Goal: Find specific page/section: Find specific page/section

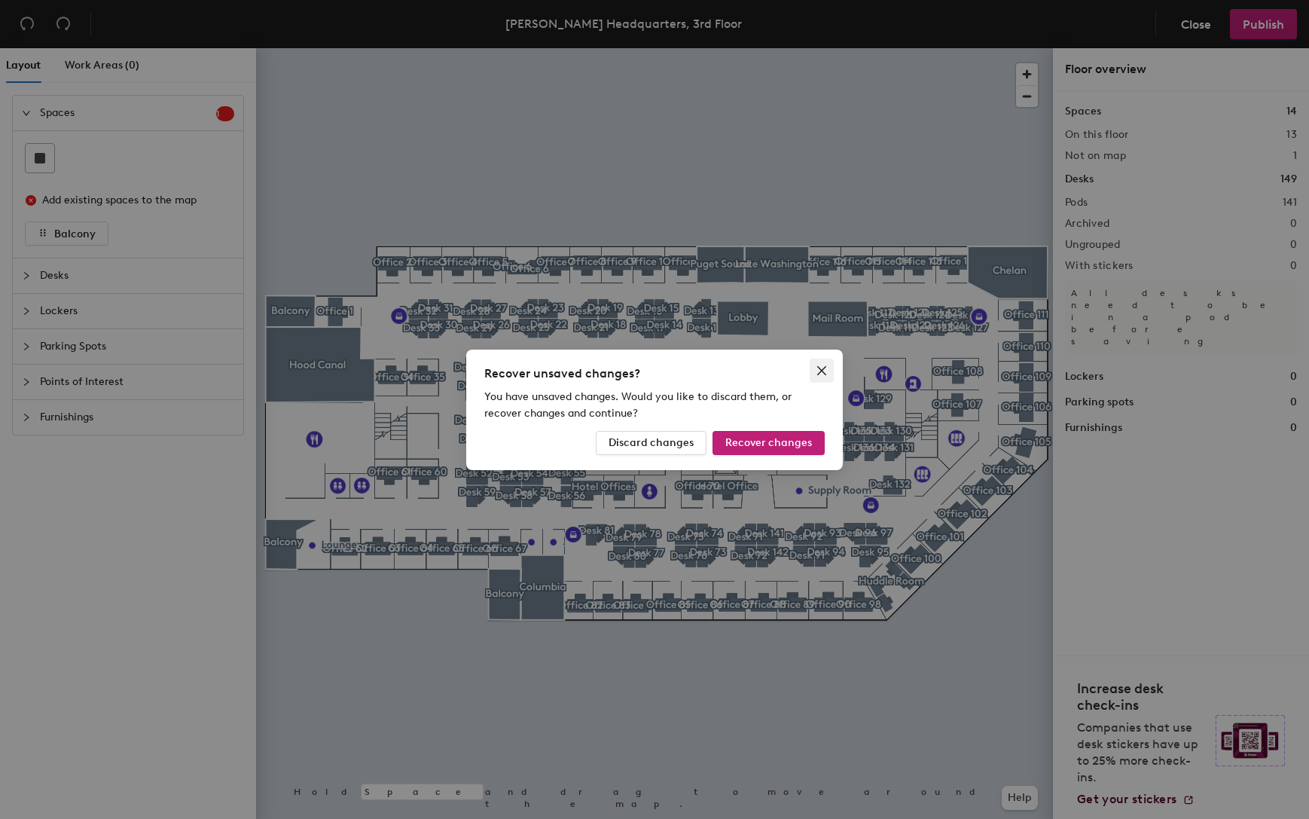
click at [825, 368] on icon "close" at bounding box center [821, 370] width 12 height 12
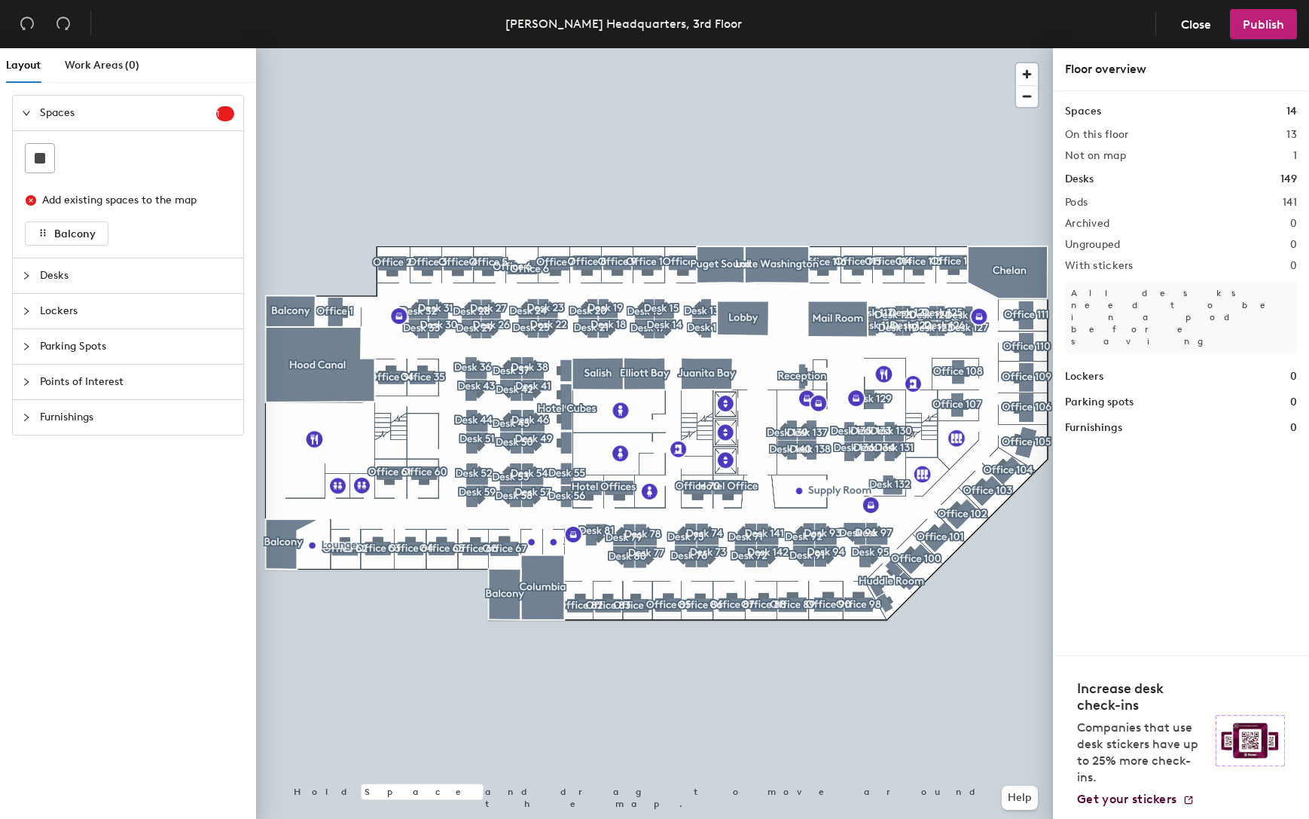
click at [47, 276] on span "Desks" at bounding box center [137, 275] width 194 height 35
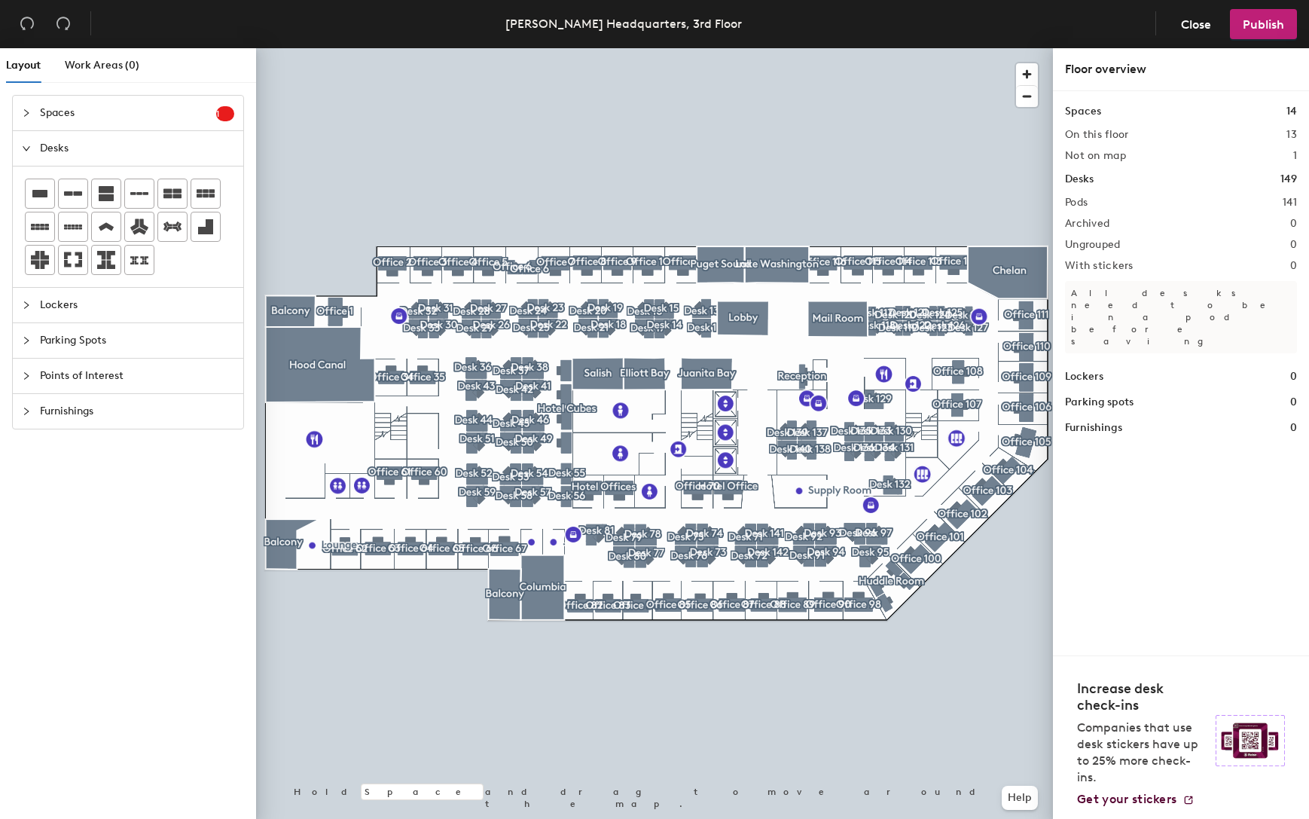
click at [31, 149] on div at bounding box center [31, 148] width 18 height 17
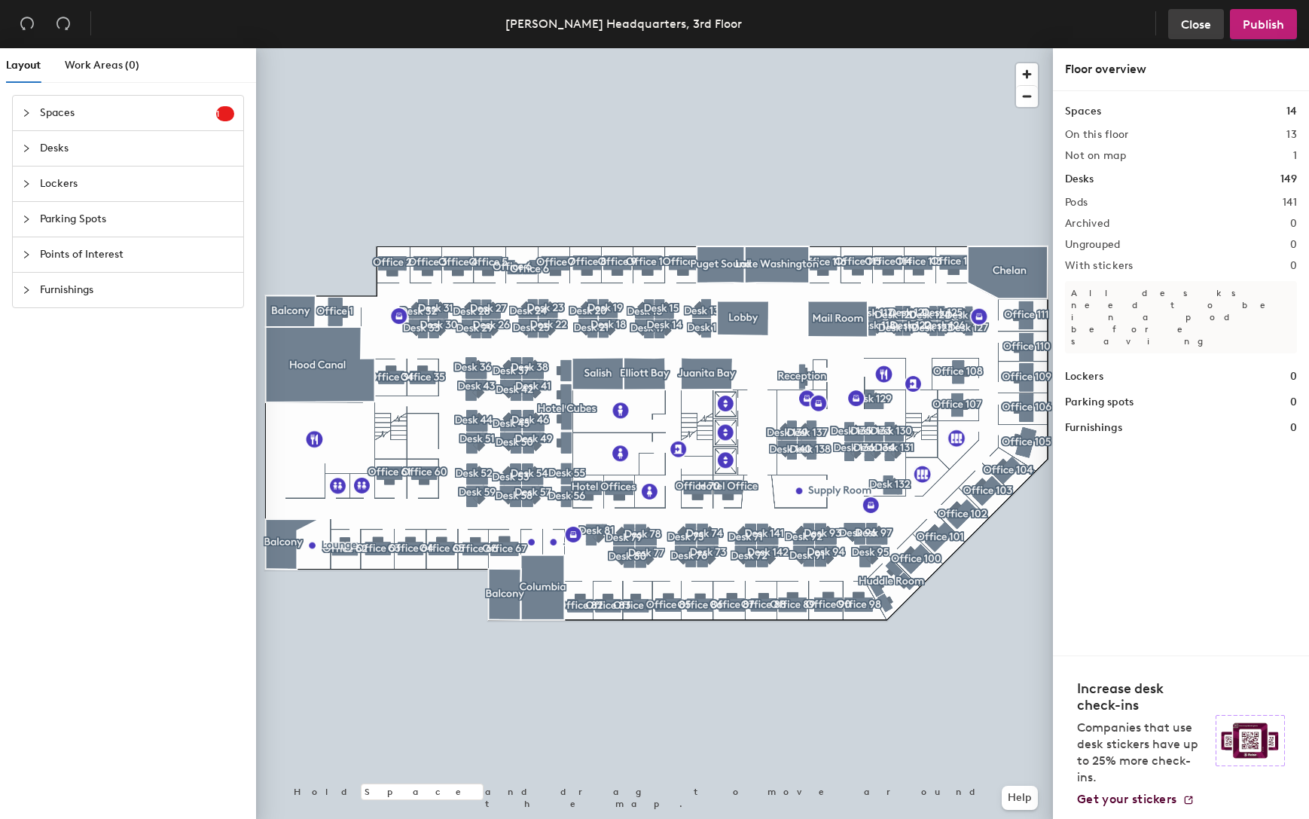
click at [1195, 23] on span "Close" at bounding box center [1196, 24] width 30 height 14
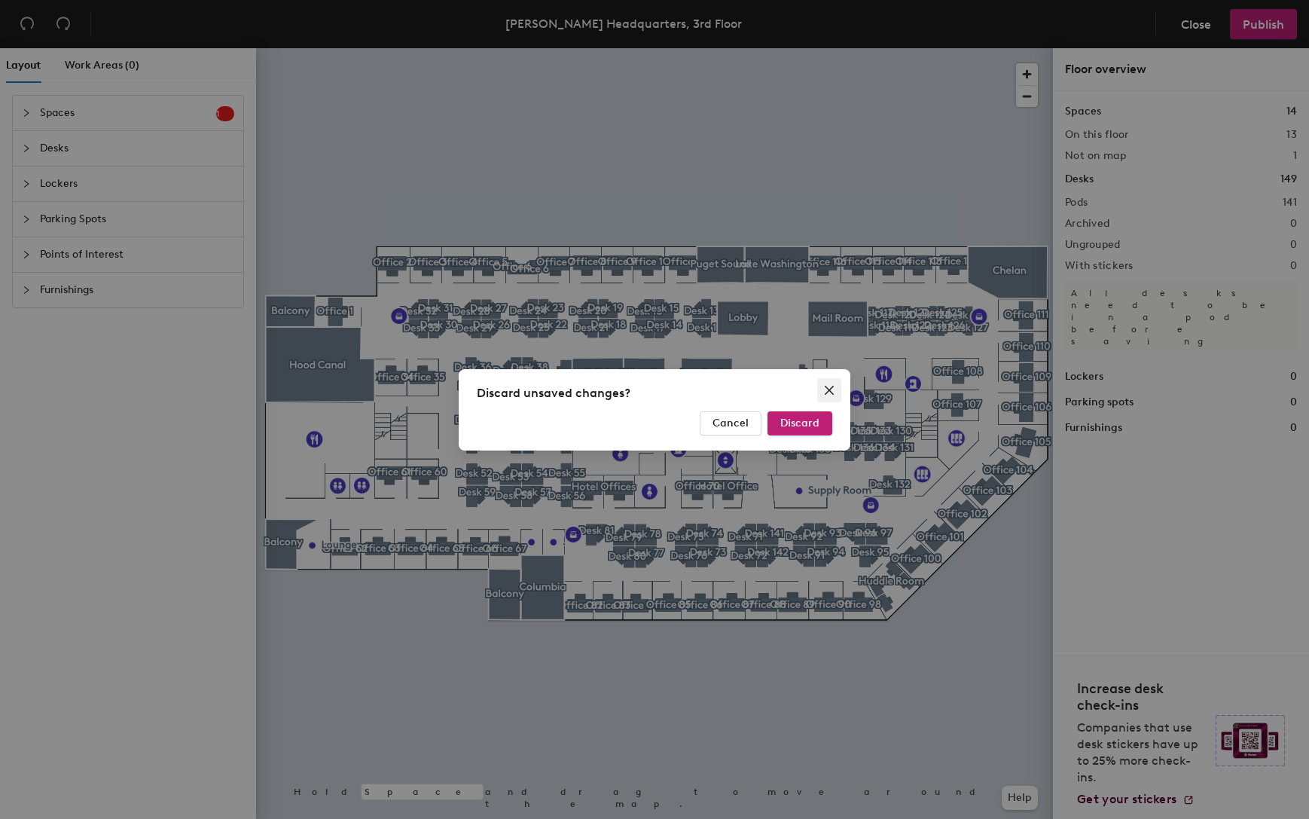
click at [828, 387] on icon "close" at bounding box center [829, 390] width 12 height 12
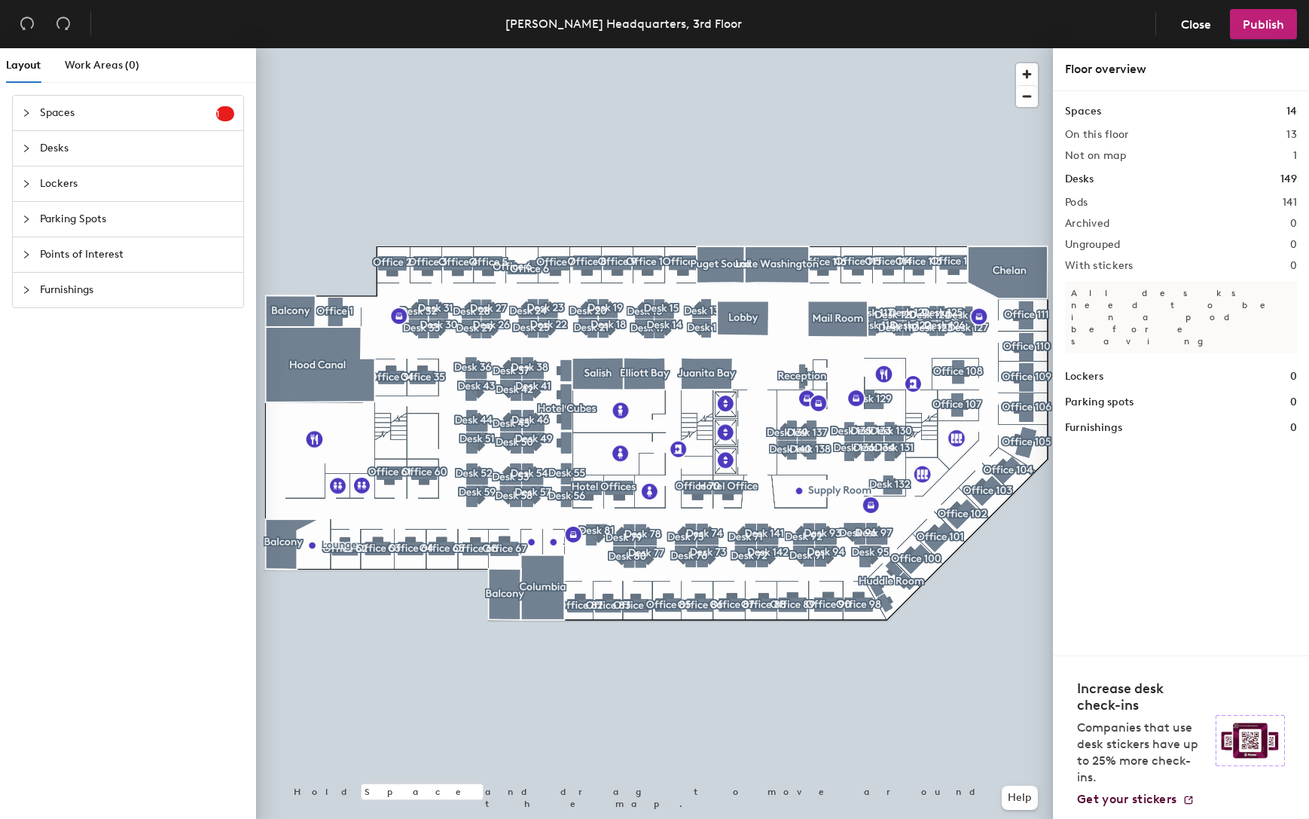
click at [1150, 20] on div at bounding box center [1155, 24] width 13 height 24
click at [1186, 20] on span "Close" at bounding box center [1196, 24] width 30 height 14
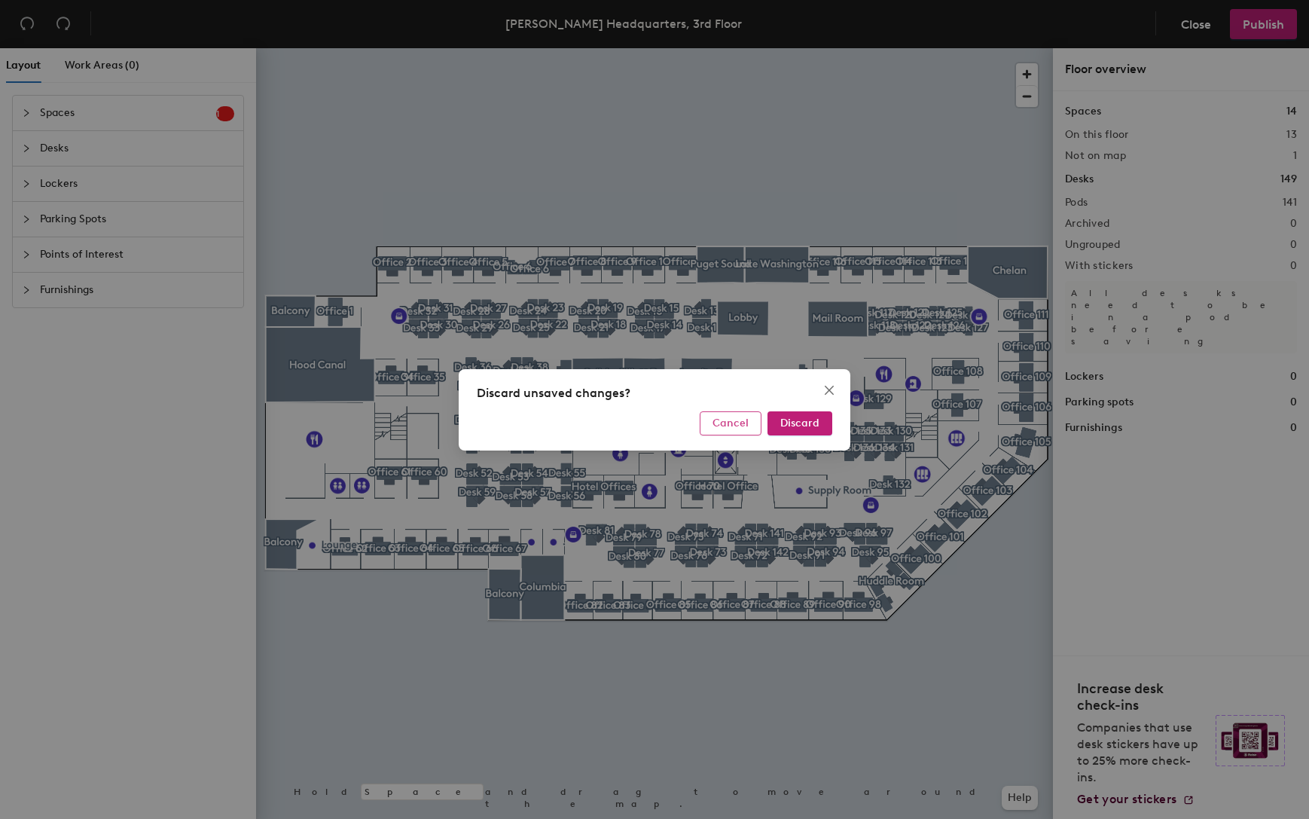
click at [718, 427] on span "Cancel" at bounding box center [730, 422] width 36 height 13
